Goal: Information Seeking & Learning: Learn about a topic

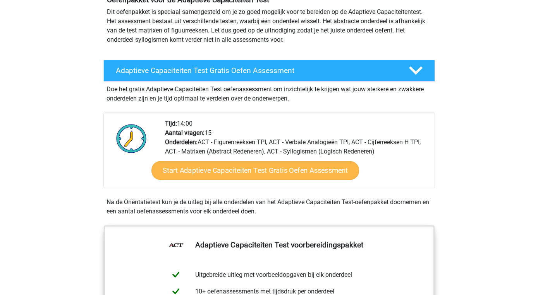
scroll to position [86, 0]
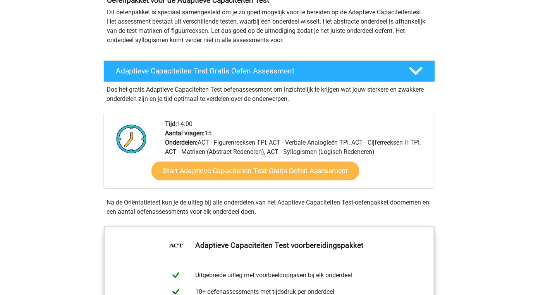
click at [277, 173] on link "Start Adaptieve Capaciteiten Test Gratis Oefen Assessment" at bounding box center [254, 171] width 207 height 19
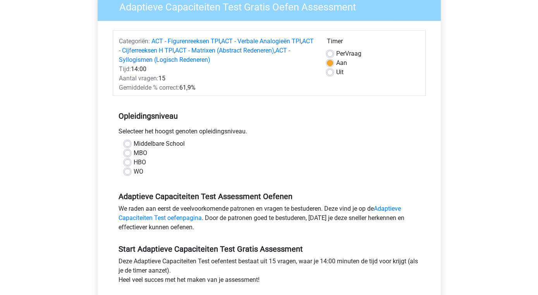
scroll to position [64, 0]
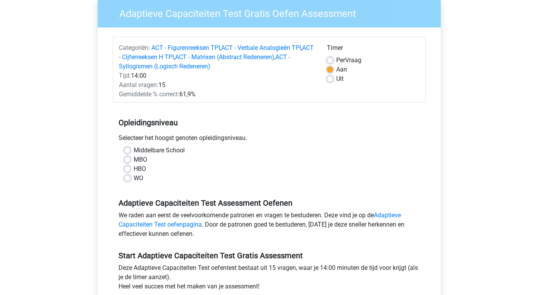
click at [134, 170] on label "HBO" at bounding box center [140, 169] width 12 height 9
click at [128, 170] on input "HBO" at bounding box center [127, 169] width 6 height 8
radio input "true"
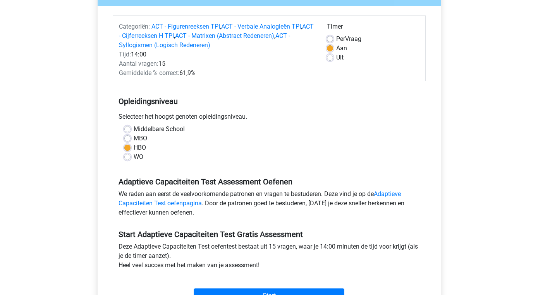
scroll to position [84, 0]
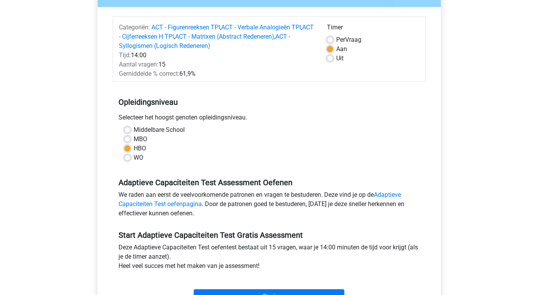
click at [134, 157] on label "WO" at bounding box center [139, 157] width 10 height 9
click at [127, 157] on input "WO" at bounding box center [127, 157] width 6 height 8
radio input "true"
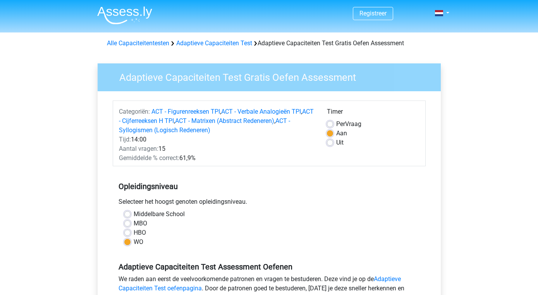
scroll to position [0, 0]
click at [209, 113] on link "ACT - Figurenreeksen TPI" at bounding box center [185, 111] width 69 height 7
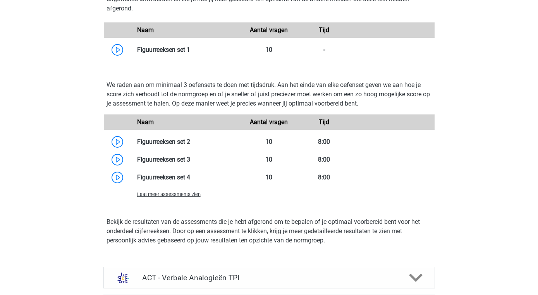
scroll to position [616, 0]
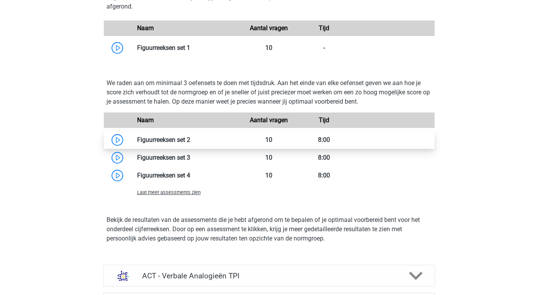
click at [190, 144] on link at bounding box center [190, 139] width 0 height 7
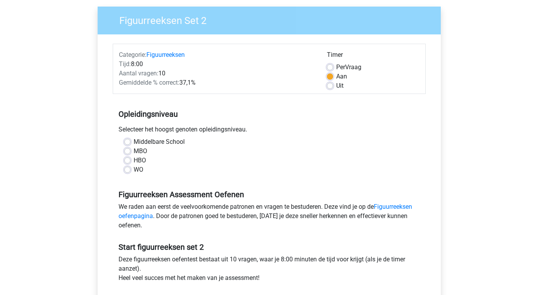
scroll to position [58, 0]
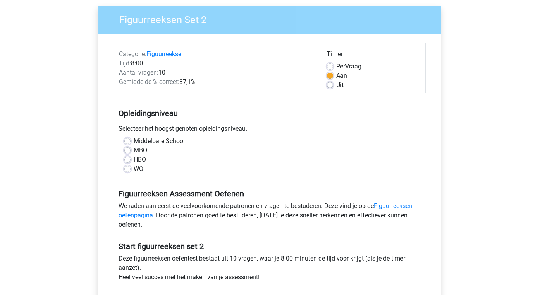
click at [134, 160] on label "HBO" at bounding box center [140, 159] width 12 height 9
click at [127, 160] on input "HBO" at bounding box center [127, 159] width 6 height 8
radio input "true"
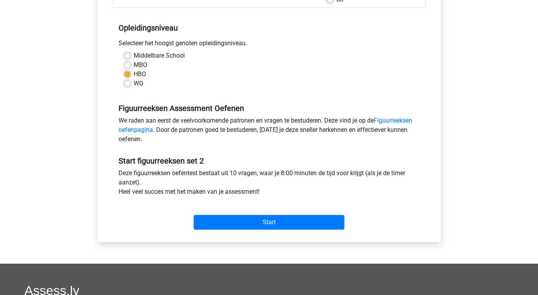
scroll to position [147, 0]
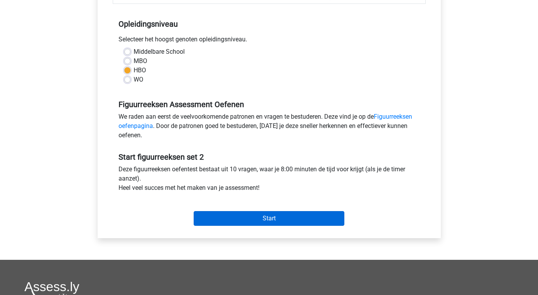
click at [282, 218] on input "Start" at bounding box center [269, 218] width 151 height 15
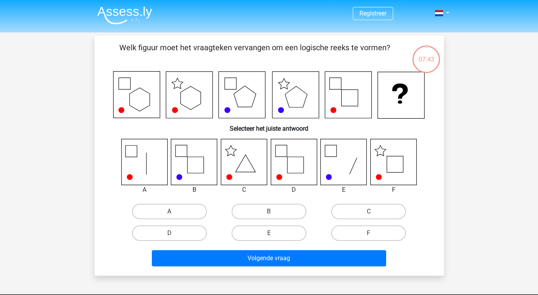
click at [392, 158] on icon at bounding box center [393, 162] width 46 height 46
click at [369, 232] on label "F" at bounding box center [368, 233] width 75 height 15
click at [369, 233] on input "F" at bounding box center [371, 235] width 5 height 5
radio input "true"
click at [298, 165] on icon at bounding box center [294, 162] width 46 height 46
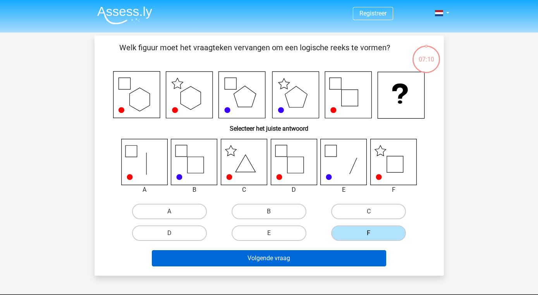
click at [315, 262] on button "Volgende vraag" at bounding box center [269, 258] width 234 height 16
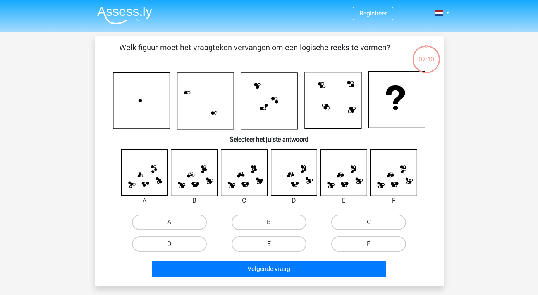
scroll to position [36, 0]
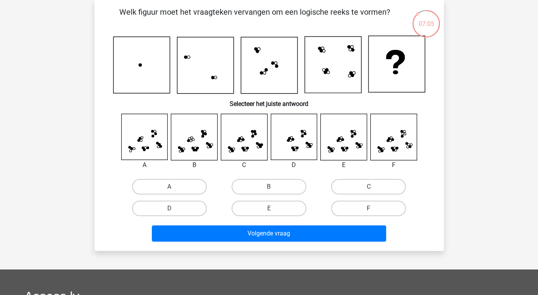
click at [172, 187] on input "A" at bounding box center [171, 189] width 5 height 5
radio input "true"
click at [243, 146] on icon at bounding box center [244, 137] width 46 height 46
click at [278, 209] on label "E" at bounding box center [268, 208] width 75 height 15
click at [274, 209] on input "E" at bounding box center [271, 211] width 5 height 5
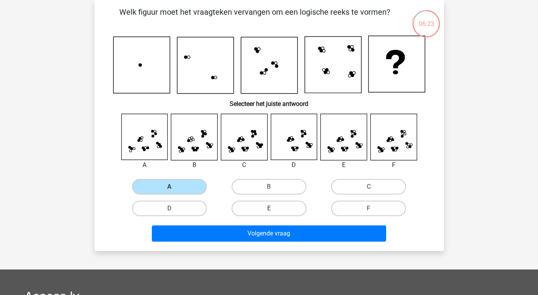
radio input "true"
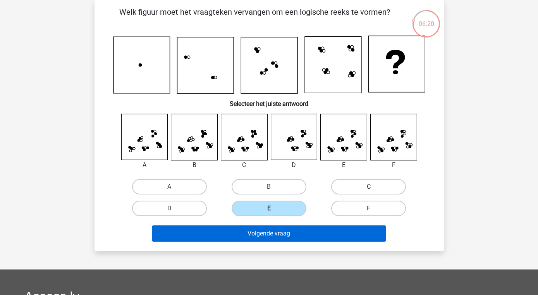
click at [273, 236] on button "Volgende vraag" at bounding box center [269, 234] width 234 height 16
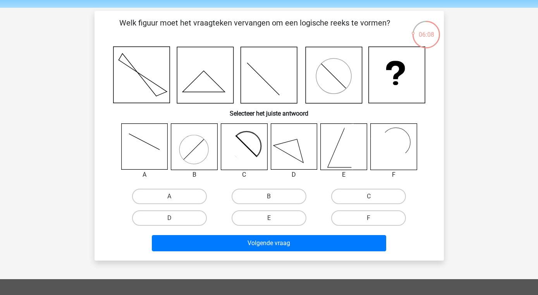
scroll to position [26, 0]
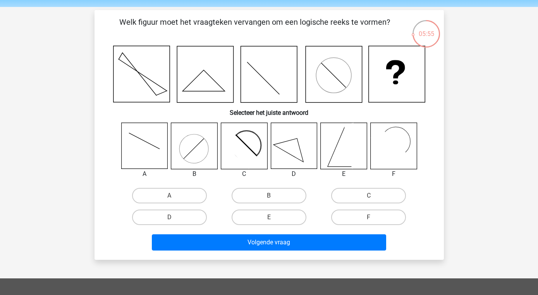
click at [393, 143] on rect at bounding box center [389, 147] width 38 height 38
click at [370, 217] on label "F" at bounding box center [368, 217] width 75 height 15
click at [370, 218] on input "F" at bounding box center [371, 220] width 5 height 5
radio input "true"
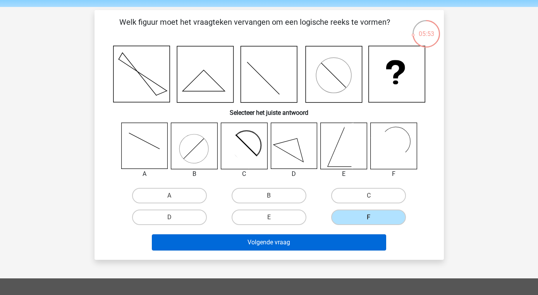
click at [290, 240] on button "Volgende vraag" at bounding box center [269, 243] width 234 height 16
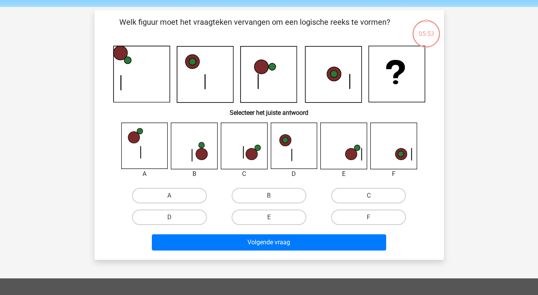
scroll to position [36, 0]
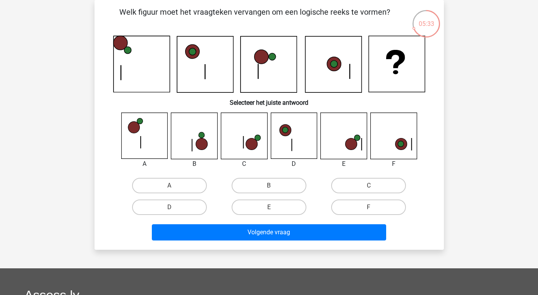
click at [400, 142] on icon at bounding box center [401, 144] width 6 height 6
click at [371, 206] on label "F" at bounding box center [368, 207] width 75 height 15
click at [371, 207] on input "F" at bounding box center [371, 209] width 5 height 5
radio input "true"
click at [273, 207] on label "E" at bounding box center [268, 207] width 75 height 15
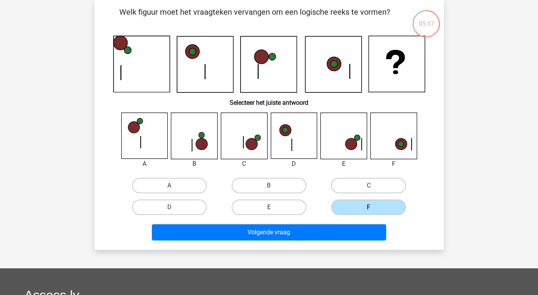
click at [273, 207] on input "E" at bounding box center [271, 209] width 5 height 5
radio input "true"
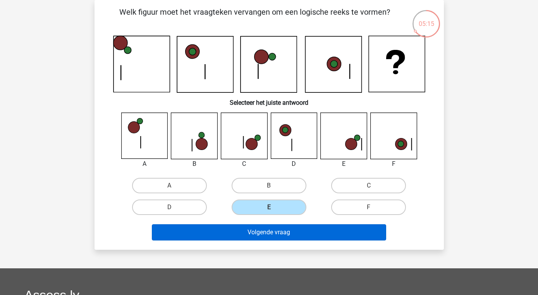
click at [284, 231] on button "Volgende vraag" at bounding box center [269, 233] width 234 height 16
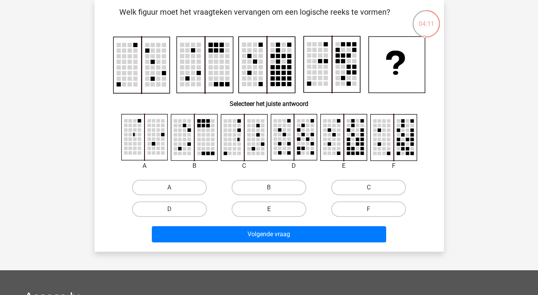
click at [283, 212] on label "E" at bounding box center [268, 209] width 75 height 15
click at [274, 212] on input "E" at bounding box center [271, 211] width 5 height 5
radio input "true"
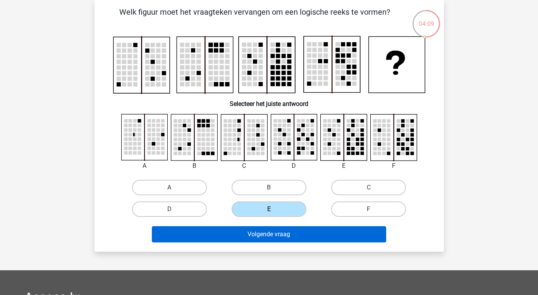
click at [297, 233] on button "Volgende vraag" at bounding box center [269, 234] width 234 height 16
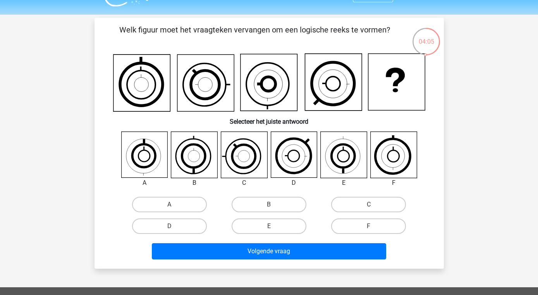
scroll to position [17, 0]
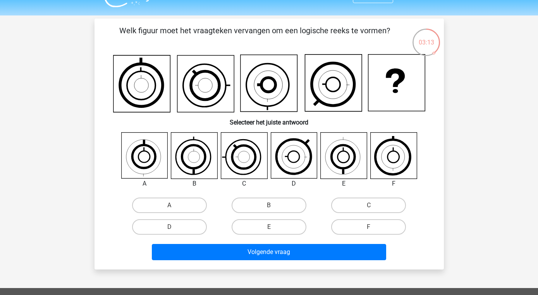
click at [353, 158] on icon at bounding box center [343, 157] width 33 height 33
click at [279, 227] on label "E" at bounding box center [268, 226] width 75 height 15
click at [274, 227] on input "E" at bounding box center [271, 229] width 5 height 5
radio input "true"
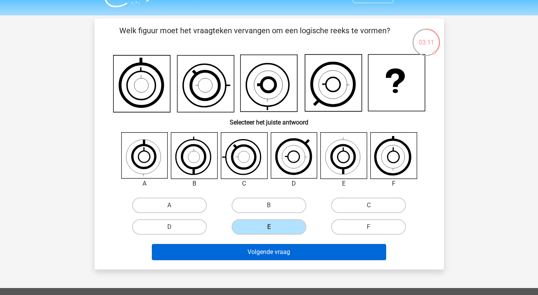
click at [270, 255] on button "Volgende vraag" at bounding box center [269, 252] width 234 height 16
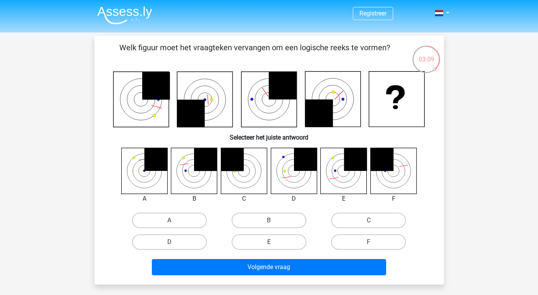
scroll to position [0, 0]
click at [154, 176] on icon at bounding box center [144, 171] width 46 height 46
click at [166, 219] on label "A" at bounding box center [169, 220] width 75 height 15
click at [169, 221] on input "A" at bounding box center [171, 223] width 5 height 5
radio input "true"
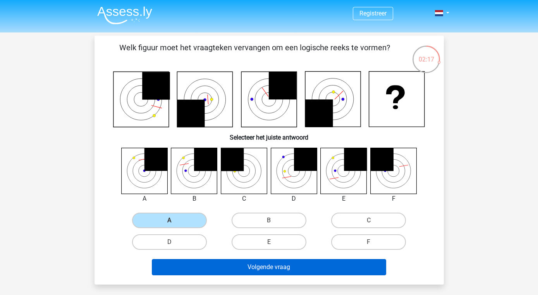
click at [287, 267] on button "Volgende vraag" at bounding box center [269, 267] width 234 height 16
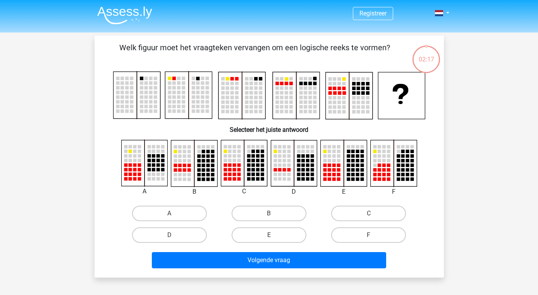
scroll to position [36, 0]
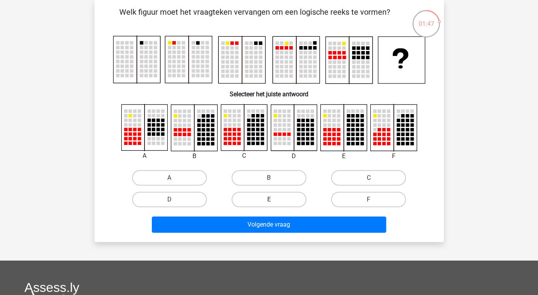
click at [278, 196] on label "E" at bounding box center [268, 199] width 75 height 15
click at [274, 200] on input "E" at bounding box center [271, 202] width 5 height 5
radio input "true"
click at [331, 136] on rect at bounding box center [344, 128] width 46 height 46
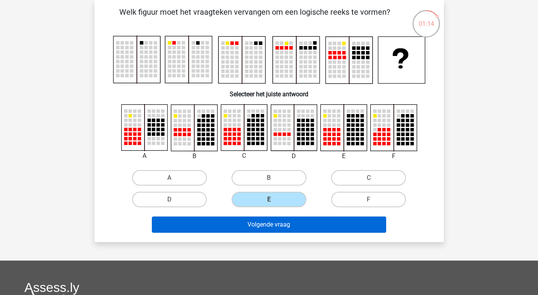
click at [283, 229] on button "Volgende vraag" at bounding box center [269, 225] width 234 height 16
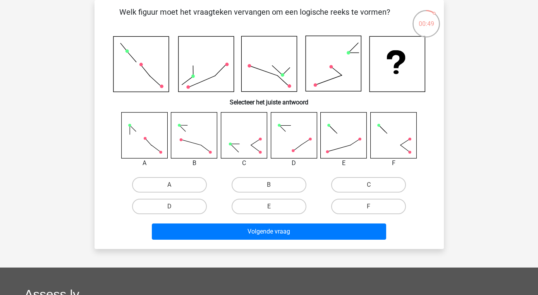
click at [199, 142] on rect at bounding box center [194, 135] width 46 height 46
click at [259, 181] on label "B" at bounding box center [268, 184] width 75 height 15
click at [269, 185] on input "B" at bounding box center [271, 187] width 5 height 5
radio input "true"
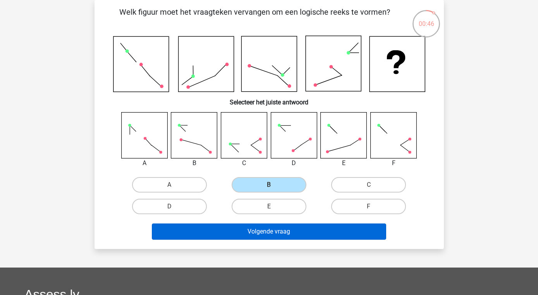
click at [278, 230] on button "Volgende vraag" at bounding box center [269, 232] width 234 height 16
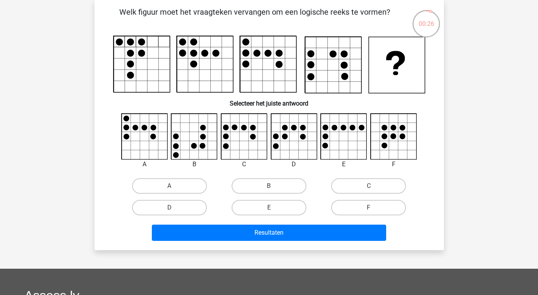
click at [352, 134] on icon at bounding box center [344, 137] width 46 height 46
click at [374, 184] on label "C" at bounding box center [368, 185] width 75 height 15
click at [374, 186] on input "C" at bounding box center [371, 188] width 5 height 5
radio input "true"
click at [273, 185] on label "B" at bounding box center [268, 185] width 75 height 15
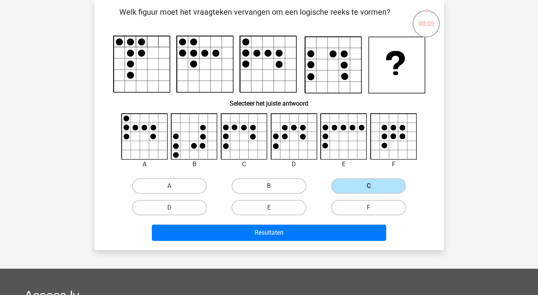
click at [273, 186] on input "B" at bounding box center [271, 188] width 5 height 5
radio input "true"
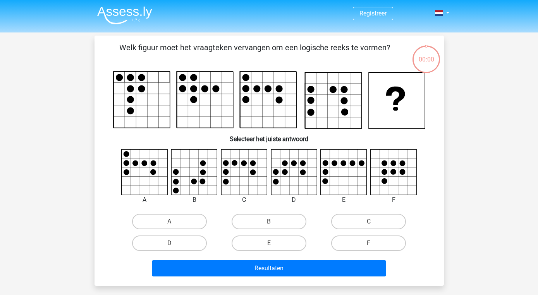
scroll to position [36, 0]
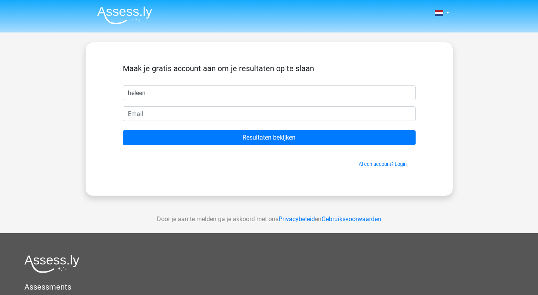
type input "heleen"
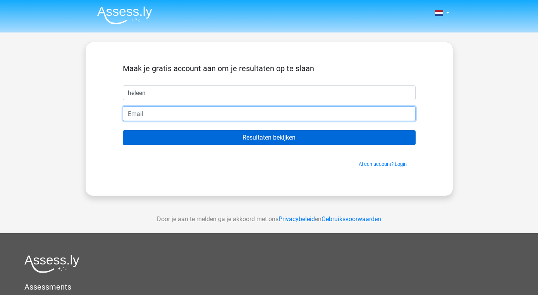
type input "heleenbusscher@hotmail.com"
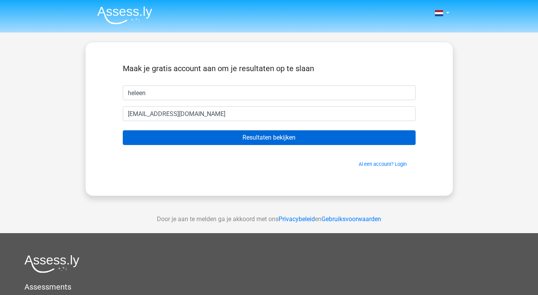
click at [251, 139] on input "Resultaten bekijken" at bounding box center [269, 137] width 293 height 15
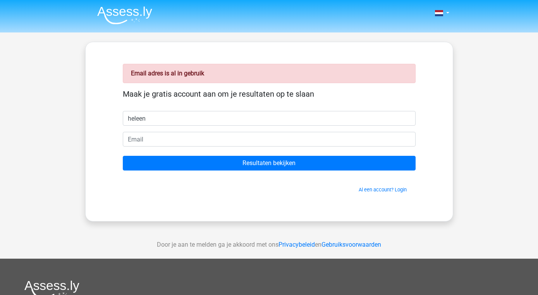
type input "heleen"
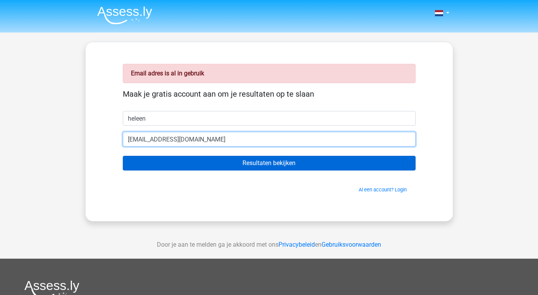
type input "[EMAIL_ADDRESS][DOMAIN_NAME]"
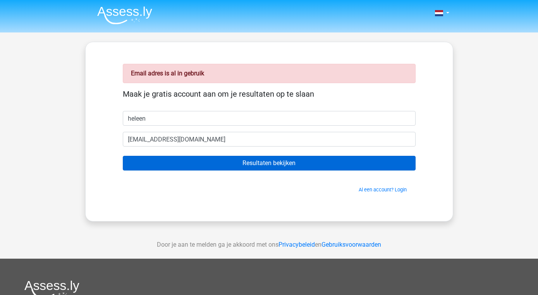
click at [262, 163] on input "Resultaten bekijken" at bounding box center [269, 163] width 293 height 15
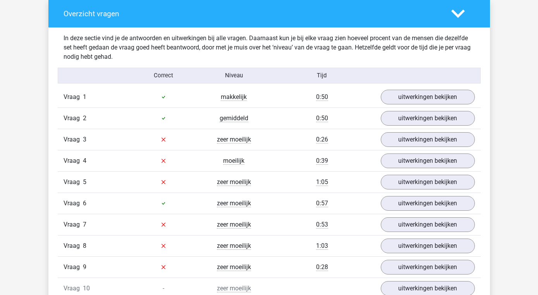
scroll to position [580, 0]
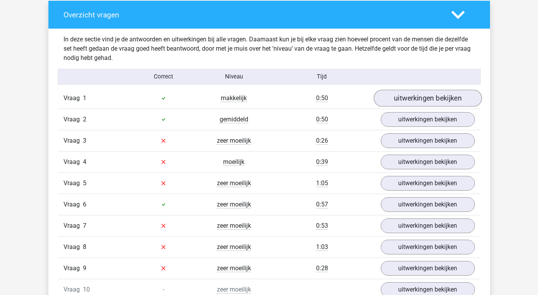
click at [408, 98] on link "uitwerkingen bekijken" at bounding box center [427, 98] width 108 height 17
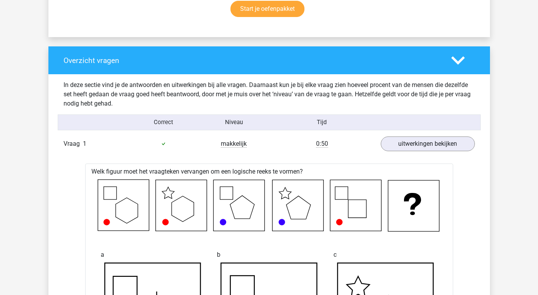
scroll to position [531, 0]
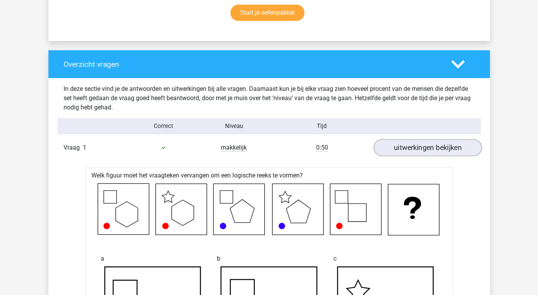
click at [438, 149] on link "uitwerkingen bekijken" at bounding box center [427, 147] width 108 height 17
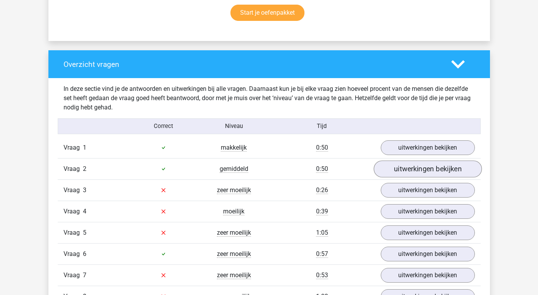
click at [431, 168] on link "uitwerkingen bekijken" at bounding box center [427, 169] width 108 height 17
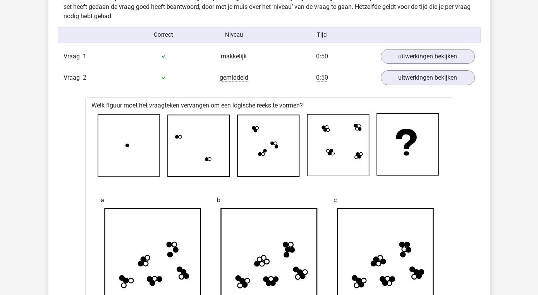
scroll to position [598, 0]
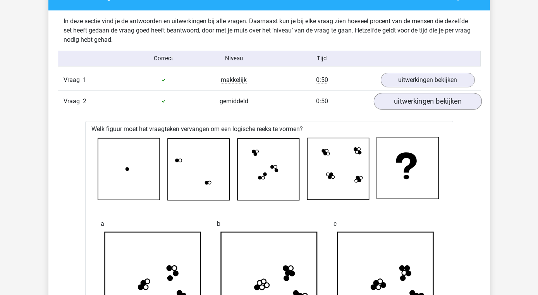
click at [437, 103] on link "uitwerkingen bekijken" at bounding box center [427, 101] width 108 height 17
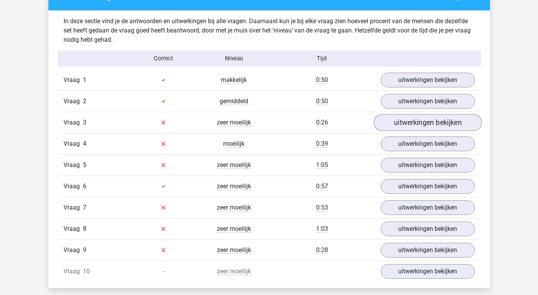
click at [435, 122] on link "uitwerkingen bekijken" at bounding box center [427, 122] width 108 height 17
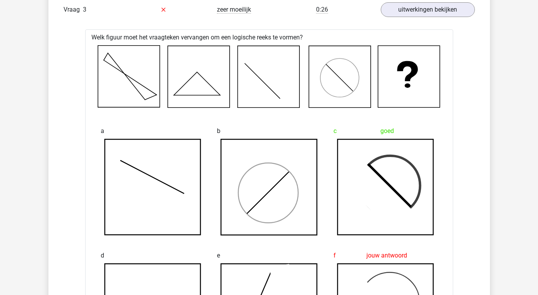
scroll to position [683, 0]
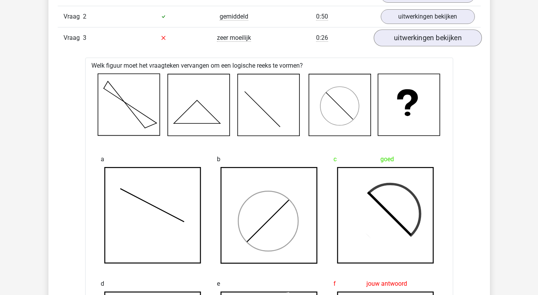
click at [431, 43] on link "uitwerkingen bekijken" at bounding box center [427, 37] width 108 height 17
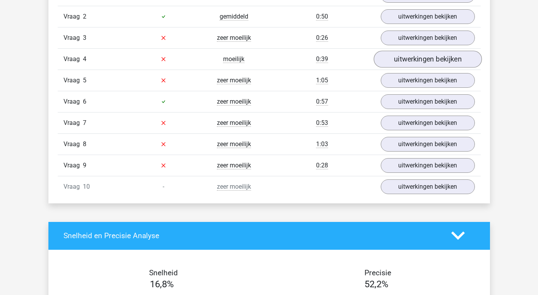
click at [426, 60] on link "uitwerkingen bekijken" at bounding box center [427, 59] width 108 height 17
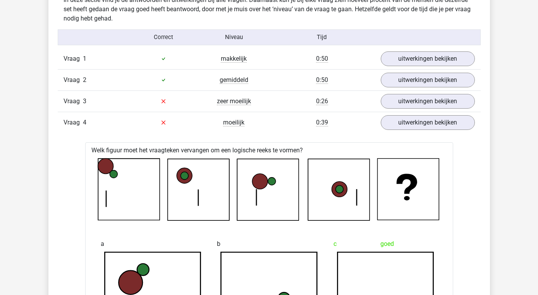
scroll to position [619, 0]
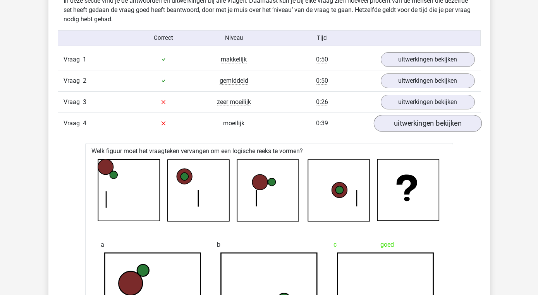
click at [437, 122] on link "uitwerkingen bekijken" at bounding box center [427, 123] width 108 height 17
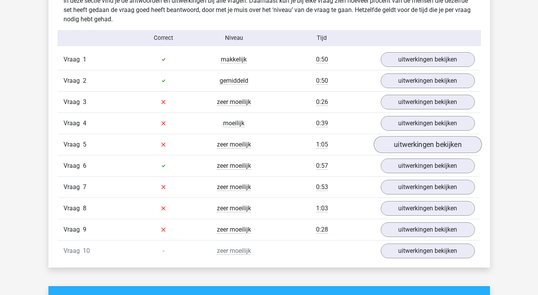
click at [435, 146] on link "uitwerkingen bekijken" at bounding box center [427, 144] width 108 height 17
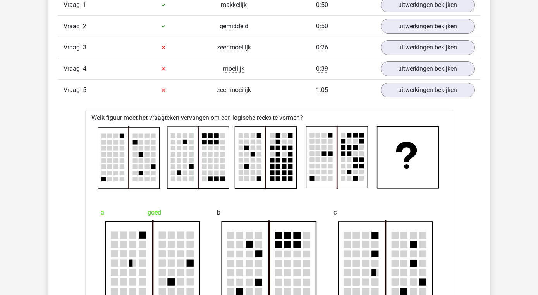
scroll to position [660, 0]
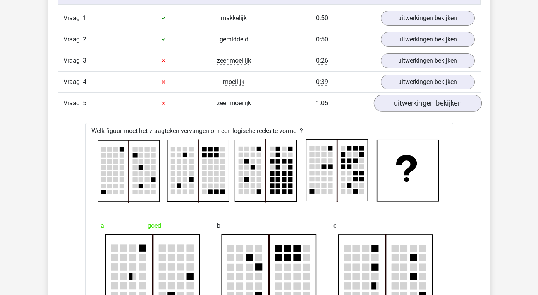
click at [437, 107] on link "uitwerkingen bekijken" at bounding box center [427, 103] width 108 height 17
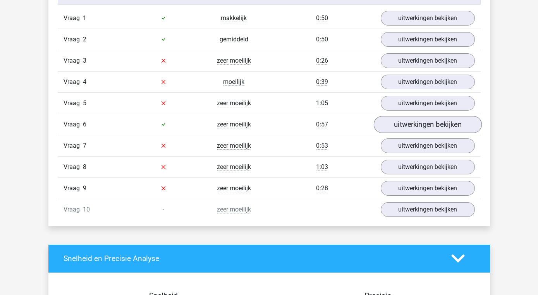
click at [435, 123] on link "uitwerkingen bekijken" at bounding box center [427, 124] width 108 height 17
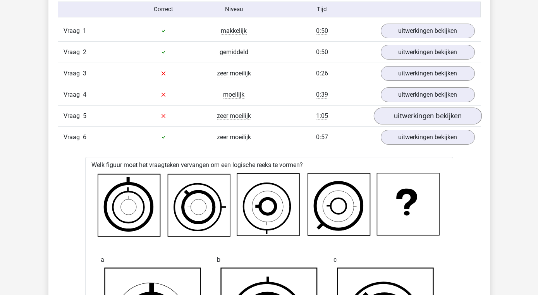
scroll to position [645, 0]
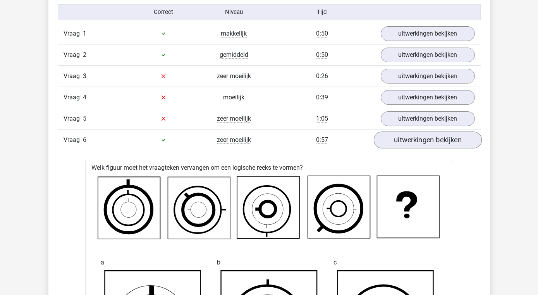
click at [436, 139] on link "uitwerkingen bekijken" at bounding box center [427, 140] width 108 height 17
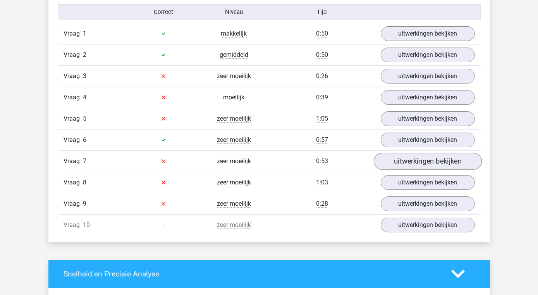
click at [433, 163] on link "uitwerkingen bekijken" at bounding box center [427, 161] width 108 height 17
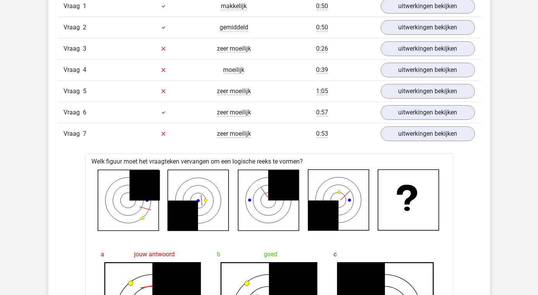
scroll to position [672, 0]
click at [432, 135] on link "uitwerkingen bekijken" at bounding box center [427, 133] width 108 height 17
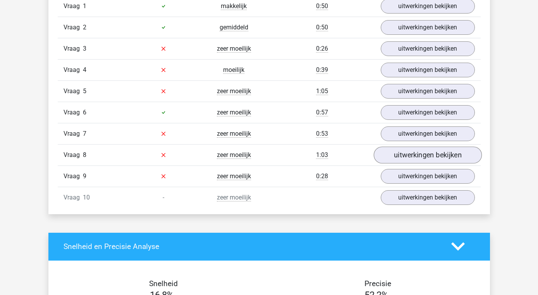
click at [432, 155] on link "uitwerkingen bekijken" at bounding box center [427, 155] width 108 height 17
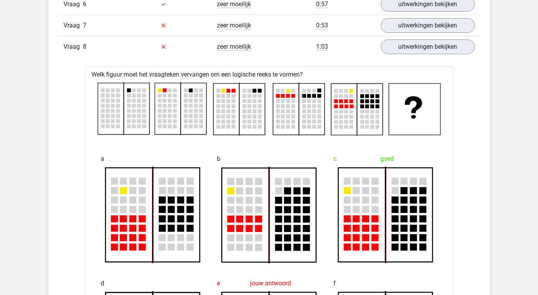
scroll to position [785, 0]
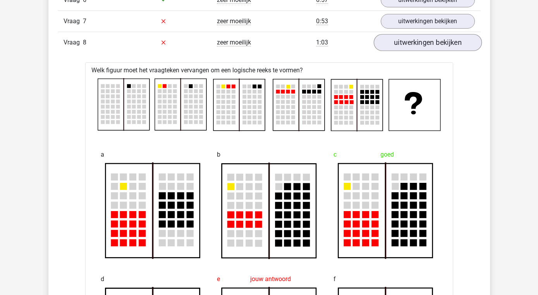
click at [432, 46] on link "uitwerkingen bekijken" at bounding box center [427, 42] width 108 height 17
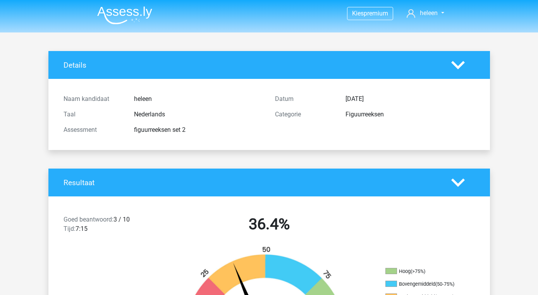
scroll to position [0, 0]
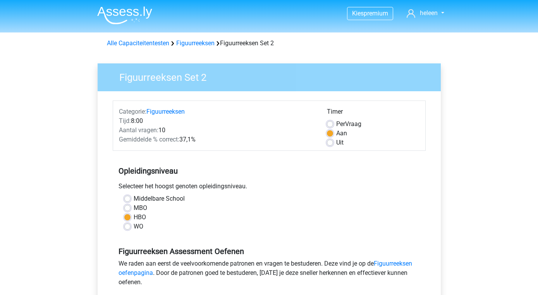
scroll to position [147, 0]
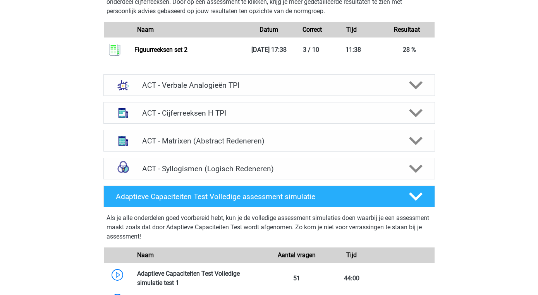
scroll to position [843, 0]
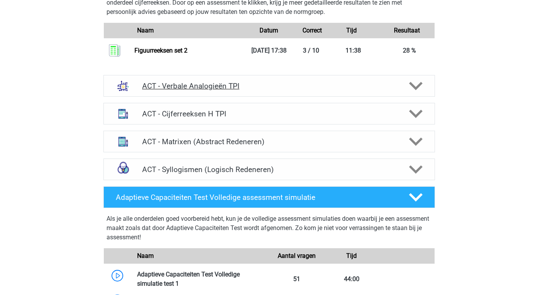
click at [214, 91] on h4 "ACT - Verbale Analogieën TPI" at bounding box center [269, 86] width 254 height 9
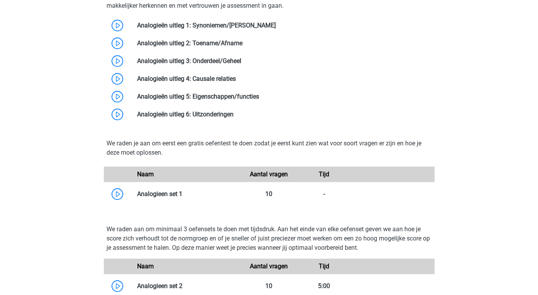
scroll to position [1048, 0]
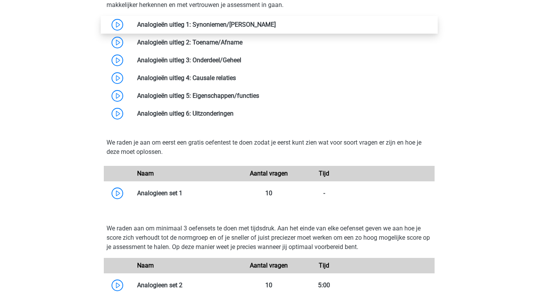
click at [276, 28] on link at bounding box center [276, 24] width 0 height 7
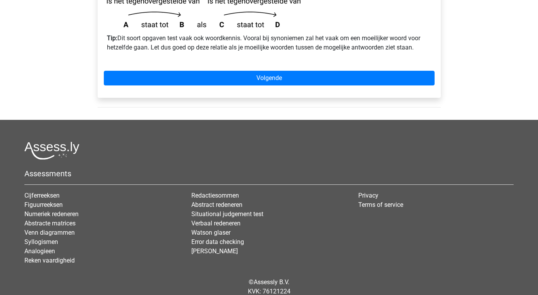
scroll to position [305, 0]
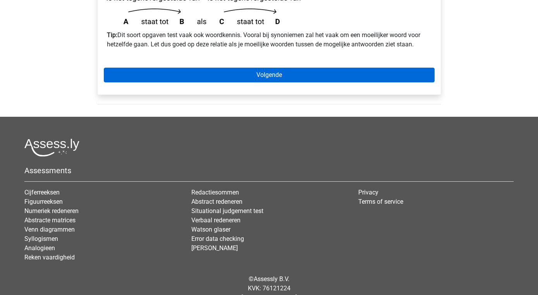
click at [281, 68] on link "Volgende" at bounding box center [269, 75] width 331 height 15
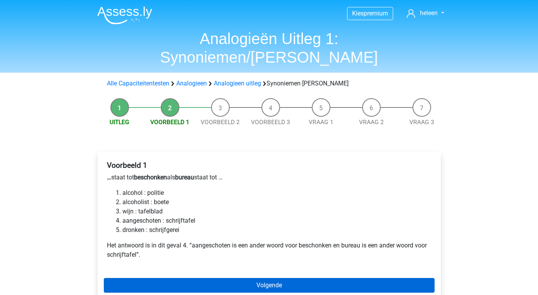
click at [270, 278] on link "Volgende" at bounding box center [269, 285] width 331 height 15
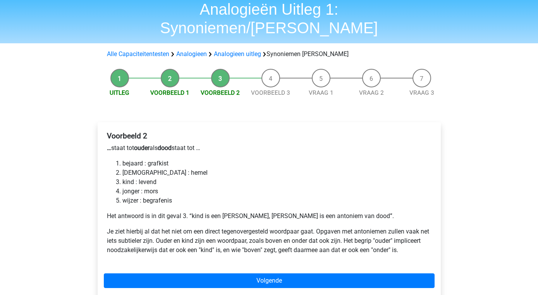
scroll to position [30, 0]
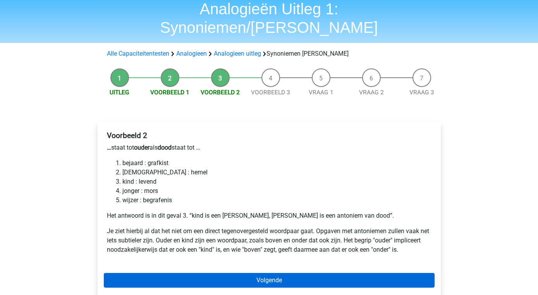
click at [262, 273] on link "Volgende" at bounding box center [269, 280] width 331 height 15
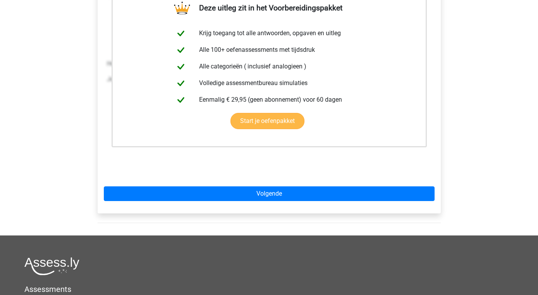
scroll to position [183, 0]
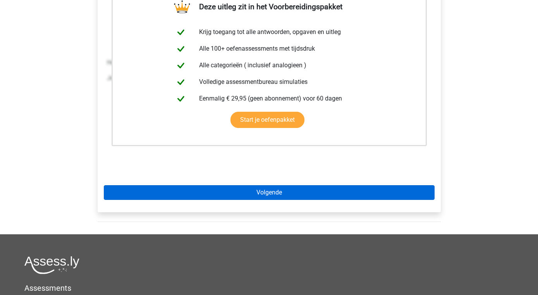
click at [269, 185] on link "Volgende" at bounding box center [269, 192] width 331 height 15
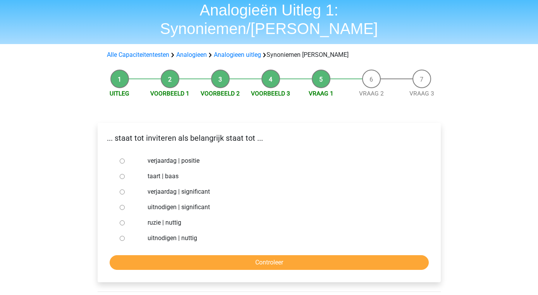
scroll to position [28, 0]
click at [121, 237] on input "uitnodigen | nuttig" at bounding box center [122, 239] width 5 height 5
radio input "true"
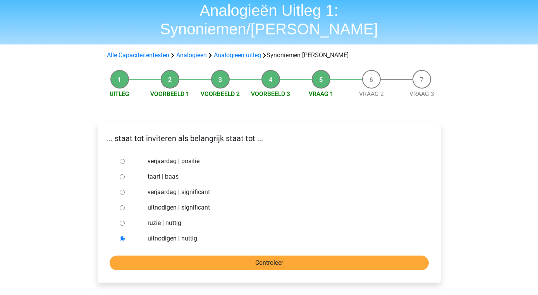
click at [267, 256] on input "Controleer" at bounding box center [269, 263] width 319 height 15
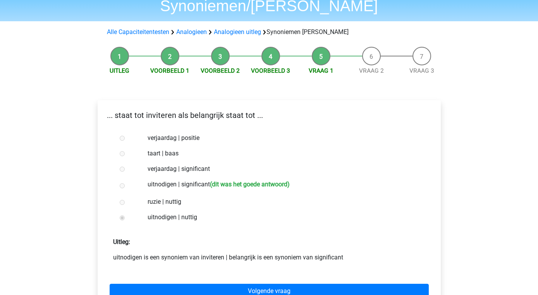
scroll to position [53, 0]
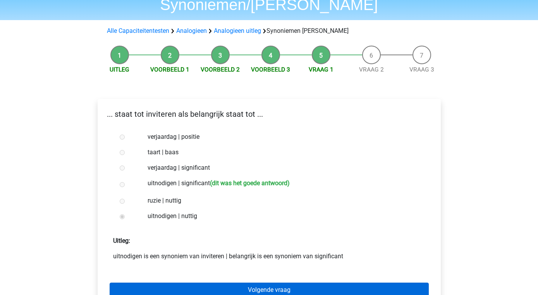
click at [263, 283] on link "Volgende vraag" at bounding box center [269, 290] width 319 height 15
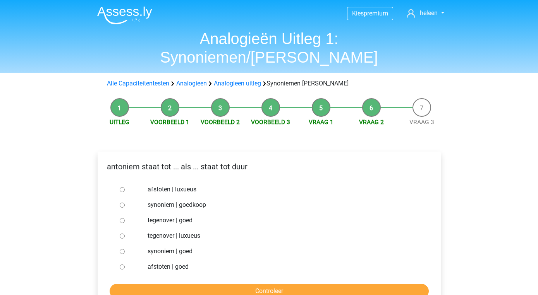
click at [121, 203] on input "synoniem | goedkoop" at bounding box center [122, 205] width 5 height 5
radio input "true"
click at [270, 284] on input "Controleer" at bounding box center [269, 291] width 319 height 15
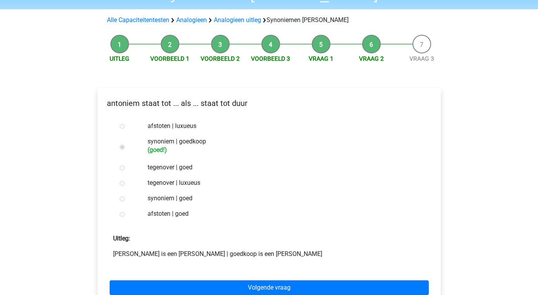
scroll to position [66, 0]
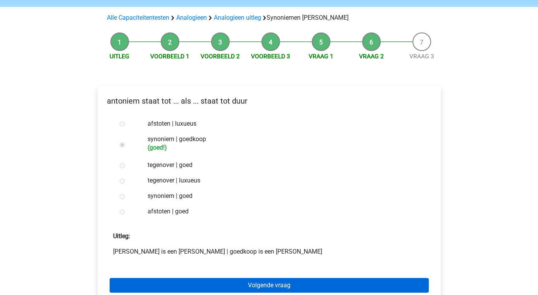
click at [267, 278] on link "Volgende vraag" at bounding box center [269, 285] width 319 height 15
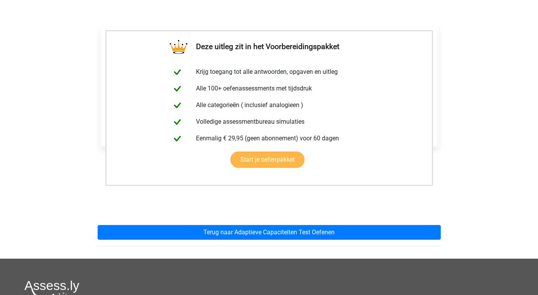
scroll to position [128, 0]
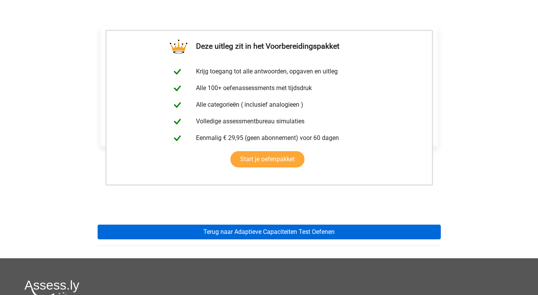
click at [285, 225] on link "Terug naar Adaptieve Capaciteiten Test Oefenen" at bounding box center [269, 232] width 343 height 15
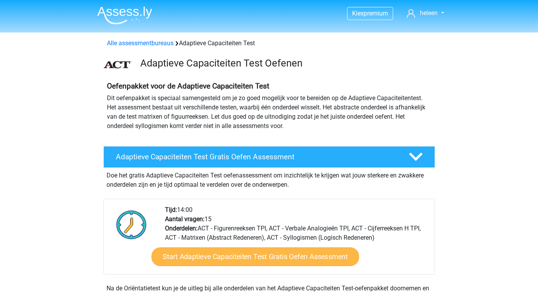
click at [277, 254] on link "Start Adaptieve Capaciteiten Test Gratis Oefen Assessment" at bounding box center [254, 257] width 207 height 19
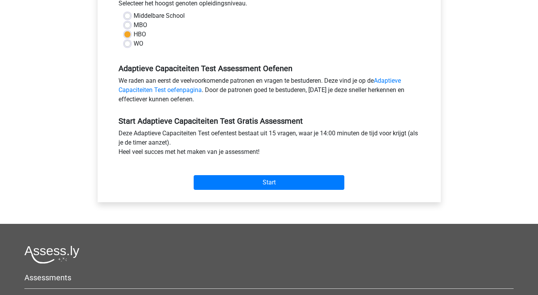
scroll to position [202, 0]
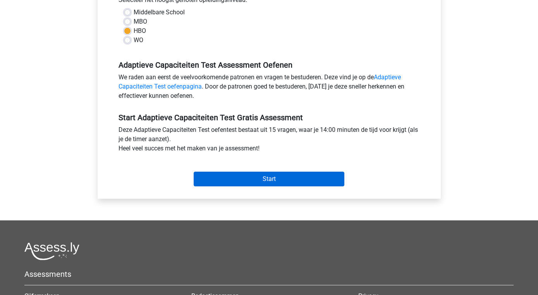
click at [271, 179] on input "Start" at bounding box center [269, 179] width 151 height 15
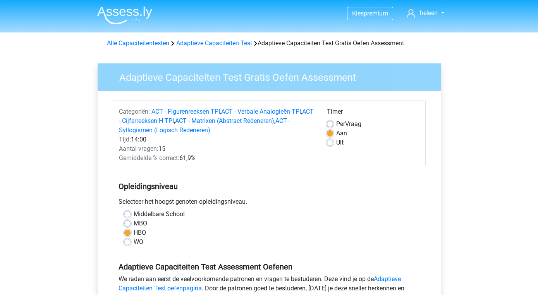
scroll to position [0, 0]
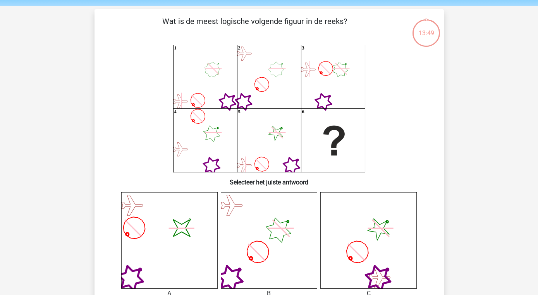
scroll to position [29, 0]
